Goal: Transaction & Acquisition: Purchase product/service

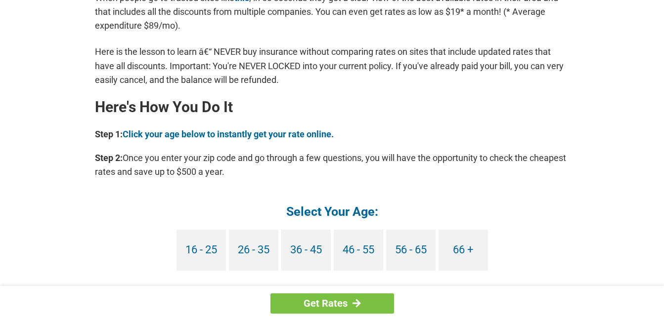
scroll to position [841, 0]
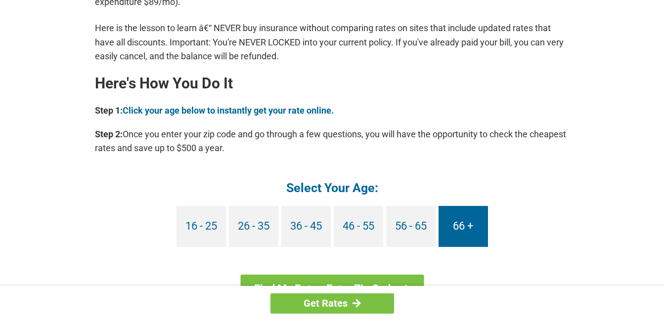
click at [453, 223] on link "66 +" at bounding box center [463, 226] width 49 height 41
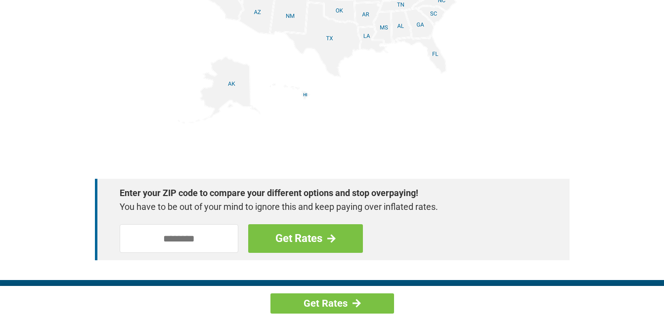
scroll to position [1384, 0]
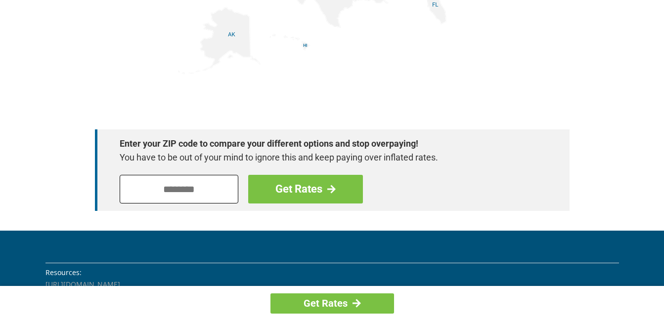
click at [151, 197] on input "tel" at bounding box center [179, 189] width 119 height 29
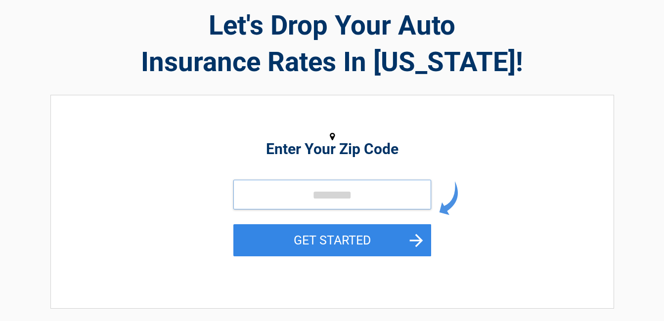
click at [303, 198] on input "tel" at bounding box center [332, 195] width 198 height 30
type input "*****"
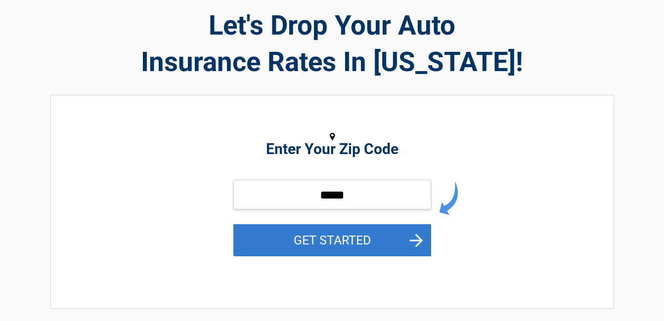
click at [329, 231] on button "GET STARTED" at bounding box center [332, 240] width 198 height 32
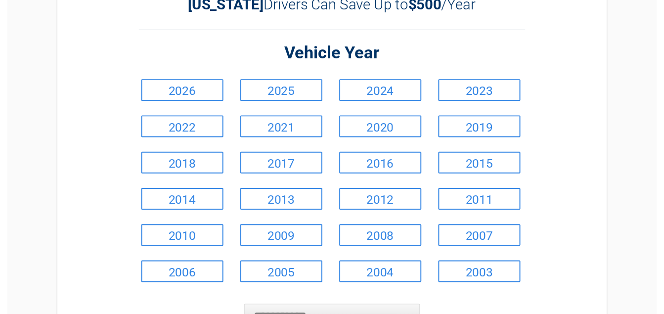
scroll to position [99, 0]
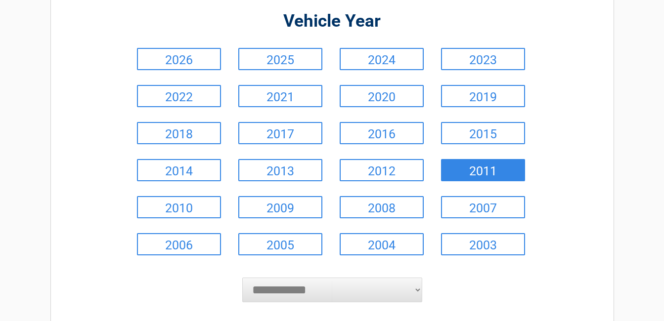
click at [475, 168] on link "2011" at bounding box center [483, 170] width 84 height 22
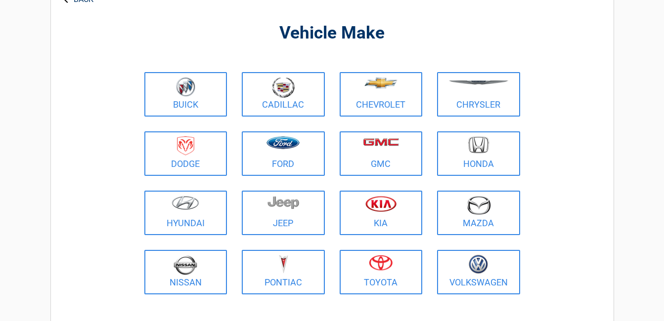
scroll to position [0, 0]
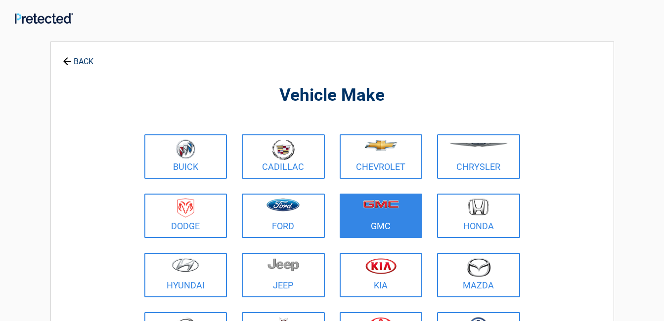
click at [382, 216] on figure at bounding box center [381, 210] width 71 height 22
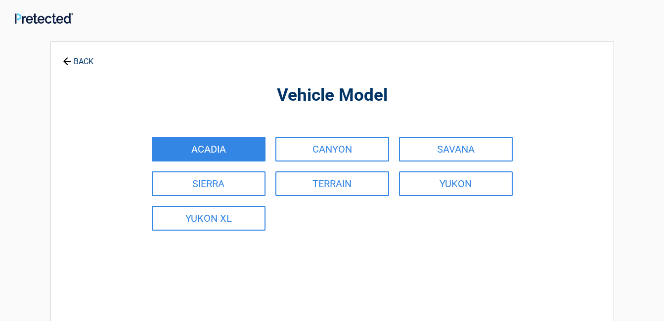
click at [211, 156] on link "ACADIA" at bounding box center [209, 149] width 114 height 25
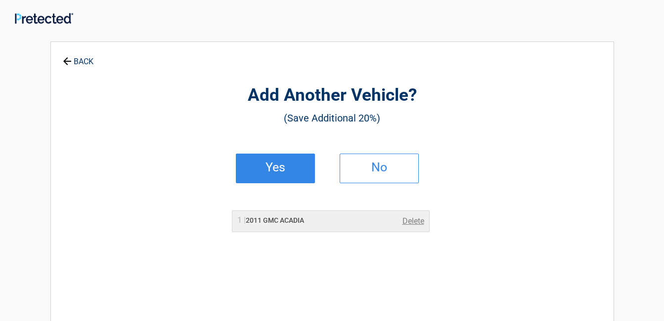
click at [270, 169] on h2 "Yes" at bounding box center [275, 167] width 58 height 7
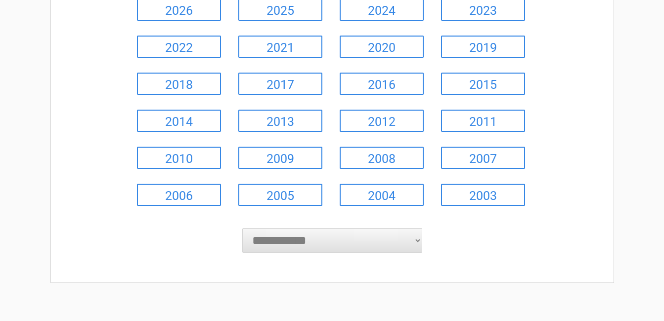
scroll to position [99, 0]
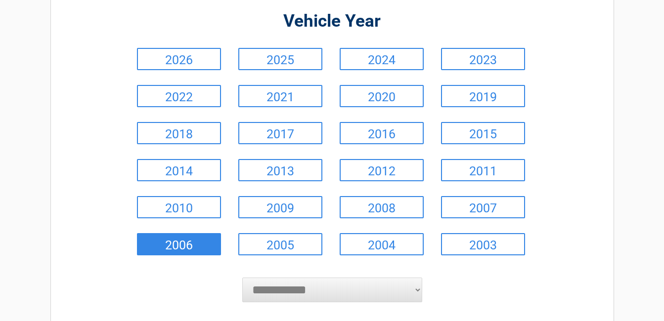
click at [197, 239] on link "2006" at bounding box center [179, 244] width 84 height 22
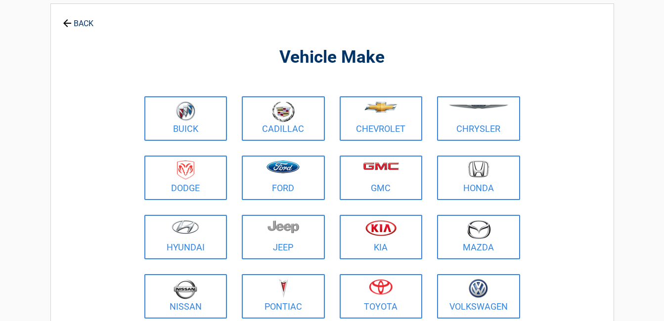
scroll to position [0, 0]
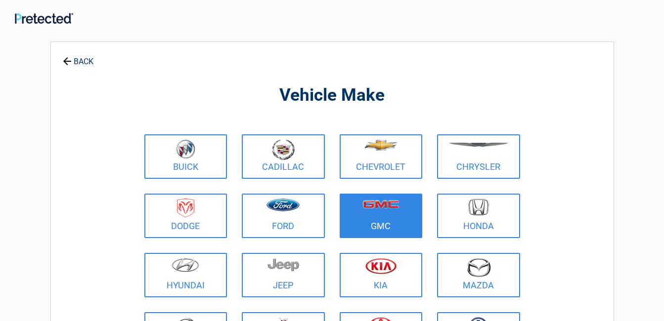
click at [381, 215] on figure at bounding box center [381, 210] width 71 height 22
